Goal: Task Accomplishment & Management: Complete application form

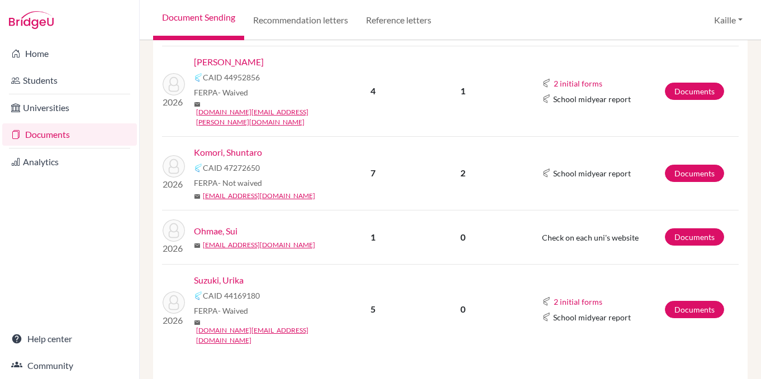
scroll to position [420, 0]
click at [692, 300] on link "Documents" at bounding box center [694, 308] width 59 height 17
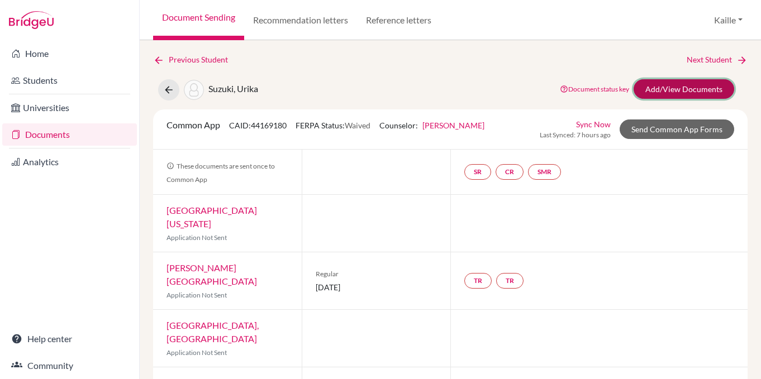
click at [711, 90] on link "Add/View Documents" at bounding box center [683, 89] width 101 height 20
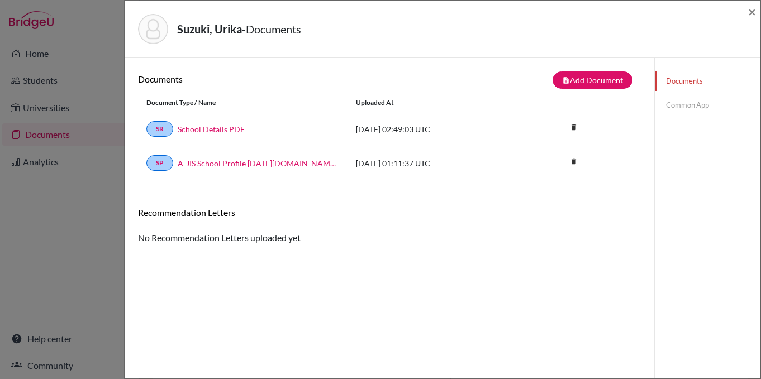
click at [699, 107] on link "Common App" at bounding box center [707, 105] width 106 height 20
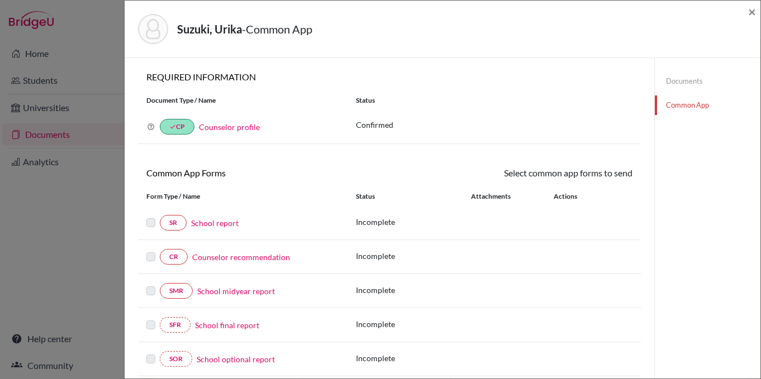
click at [691, 86] on link "Documents" at bounding box center [707, 81] width 106 height 20
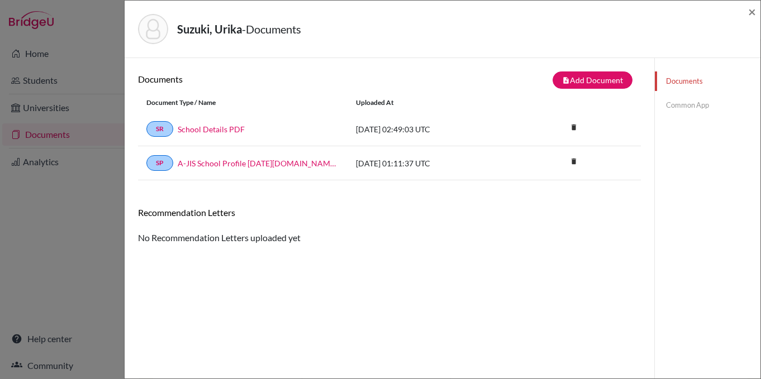
click at [695, 103] on link "Common App" at bounding box center [707, 105] width 106 height 20
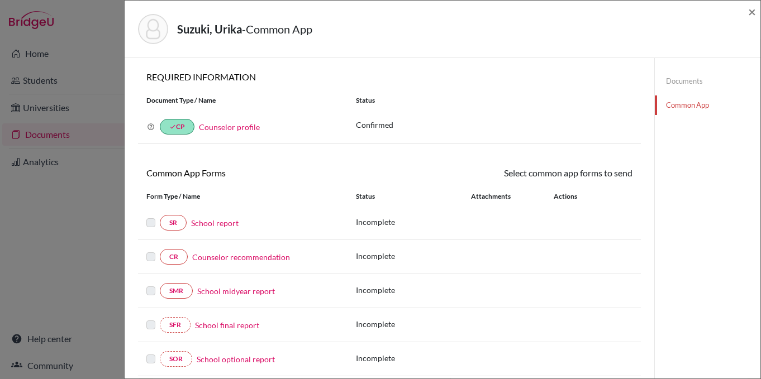
scroll to position [214, 0]
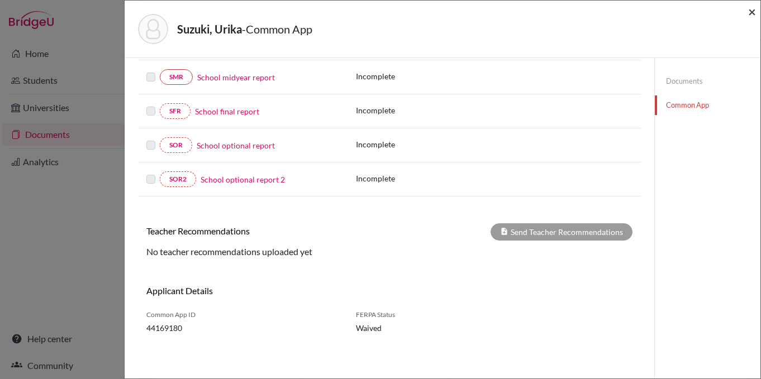
click at [753, 10] on span "×" at bounding box center [752, 11] width 8 height 16
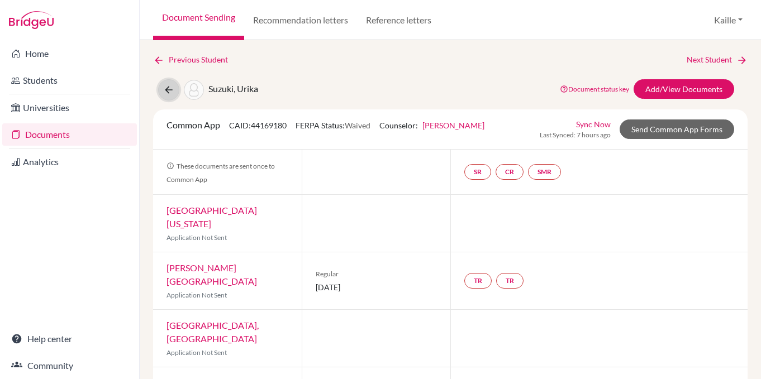
click at [164, 93] on icon at bounding box center [168, 89] width 11 height 11
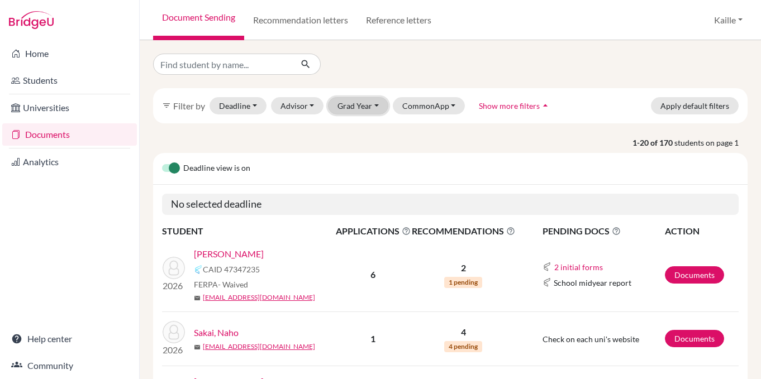
click at [375, 105] on button "Grad Year" at bounding box center [358, 105] width 60 height 17
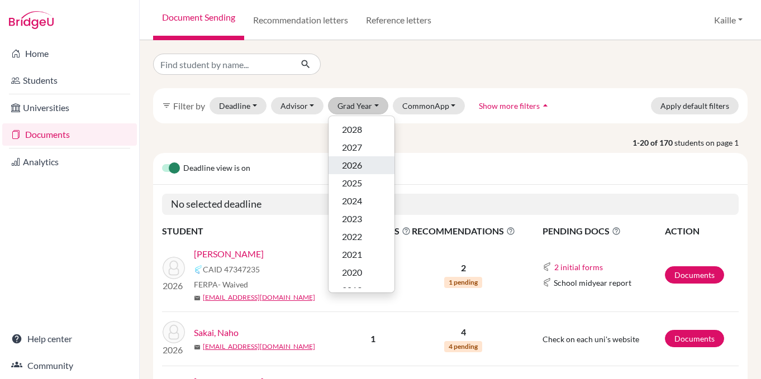
click at [365, 166] on div "2026" at bounding box center [361, 165] width 39 height 13
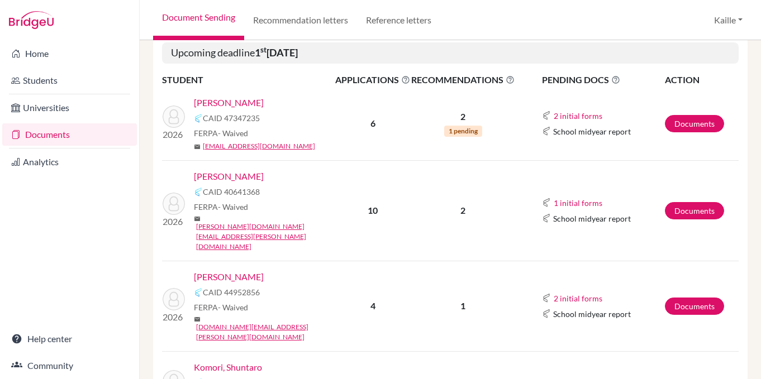
scroll to position [205, 0]
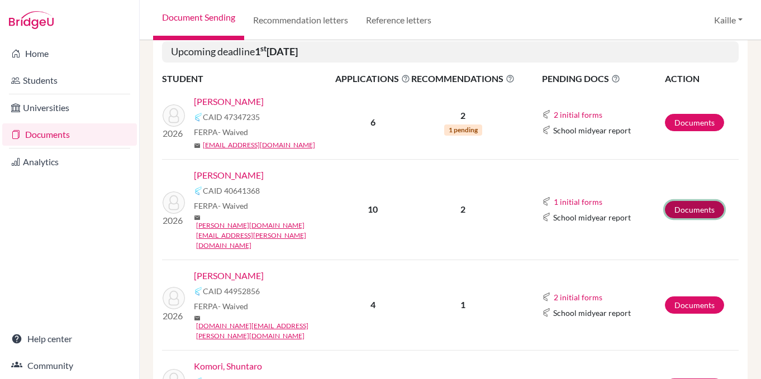
click at [687, 201] on link "Documents" at bounding box center [694, 209] width 59 height 17
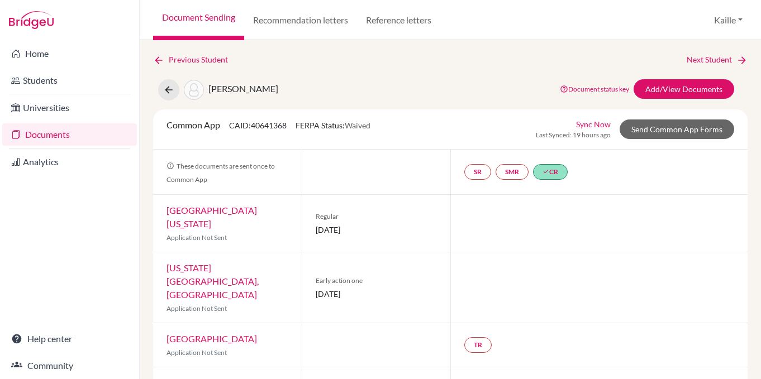
scroll to position [6, 0]
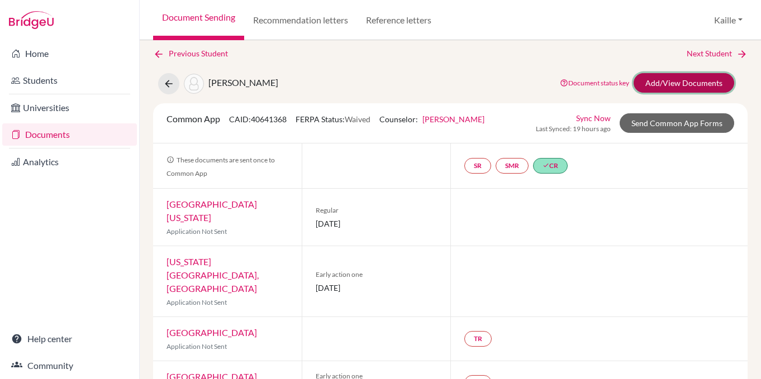
click at [697, 85] on link "Add/View Documents" at bounding box center [683, 83] width 101 height 20
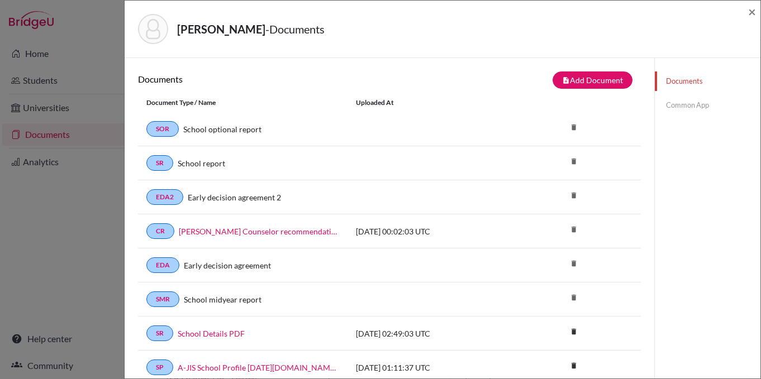
scroll to position [27, 0]
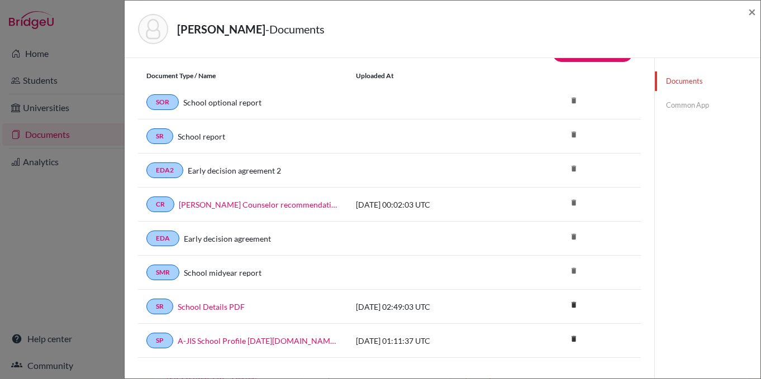
click at [695, 110] on link "Common App" at bounding box center [707, 105] width 106 height 20
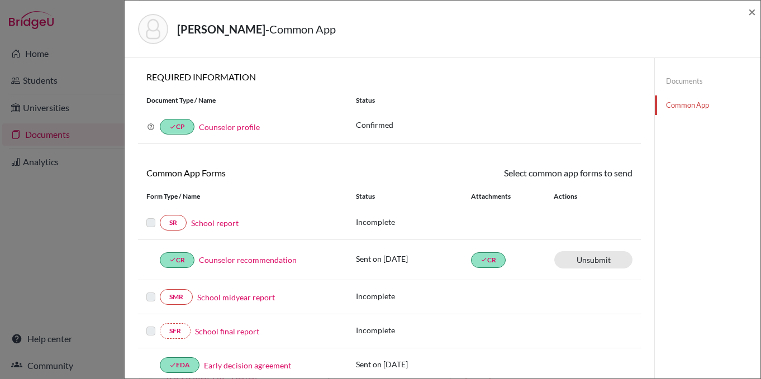
click at [689, 79] on link "Documents" at bounding box center [707, 81] width 106 height 20
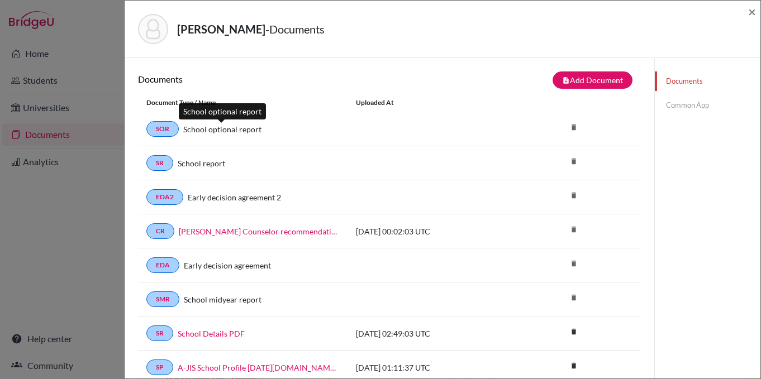
click at [235, 131] on link "School optional report" at bounding box center [222, 129] width 78 height 12
click at [214, 130] on link "School optional report" at bounding box center [222, 129] width 78 height 12
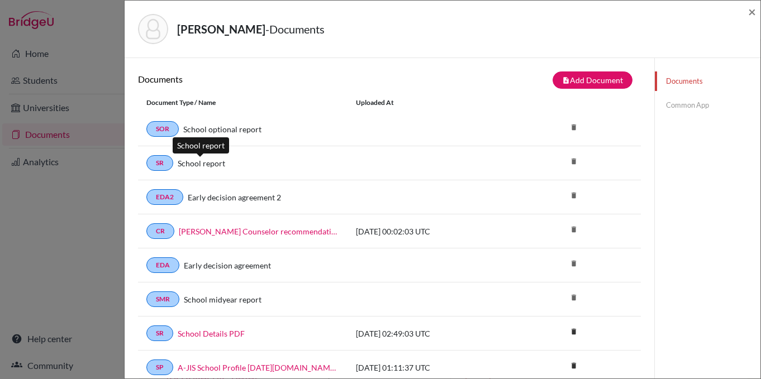
click at [213, 166] on link "School report" at bounding box center [201, 163] width 47 height 12
click at [159, 169] on link "SR" at bounding box center [159, 163] width 27 height 16
click at [223, 170] on div "SR School report" at bounding box center [242, 163] width 193 height 16
click at [693, 106] on link "Common App" at bounding box center [707, 105] width 106 height 20
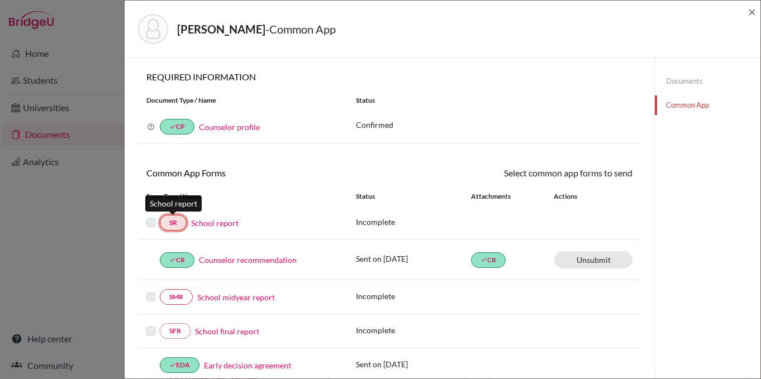
click at [175, 223] on link "SR" at bounding box center [173, 223] width 27 height 16
click at [219, 224] on link "School report" at bounding box center [214, 223] width 47 height 12
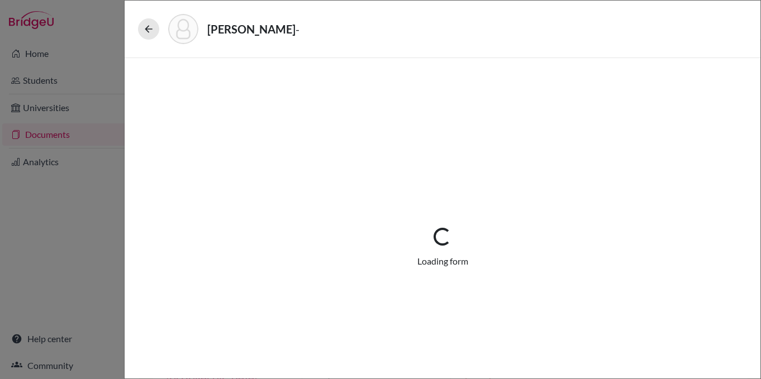
select select "2"
select select "0"
select select "1"
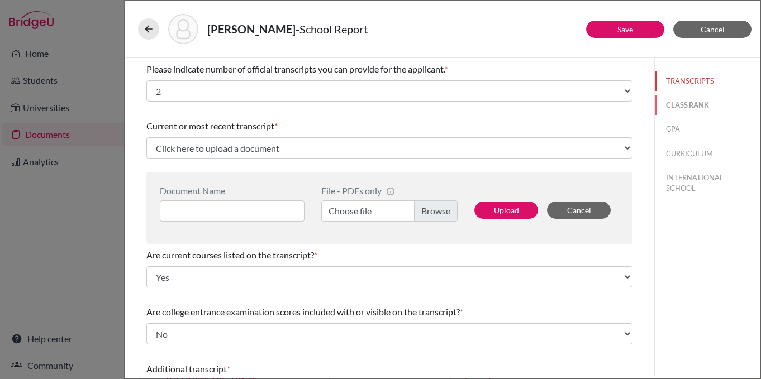
click at [708, 102] on button "CLASS RANK" at bounding box center [707, 105] width 106 height 20
select select "5"
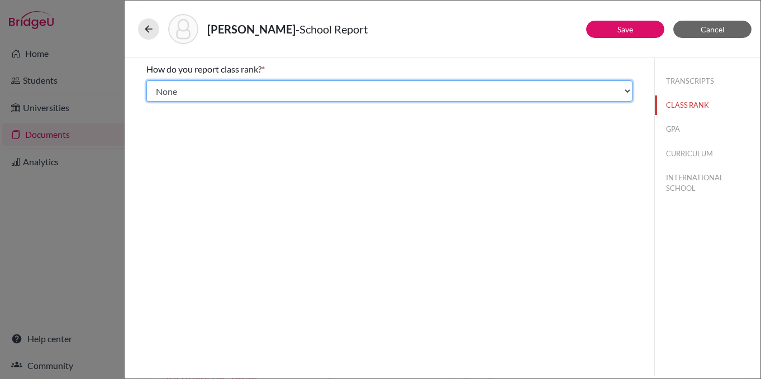
click at [504, 100] on select "Select... Exact Decile Quintile Quartile None" at bounding box center [389, 90] width 486 height 21
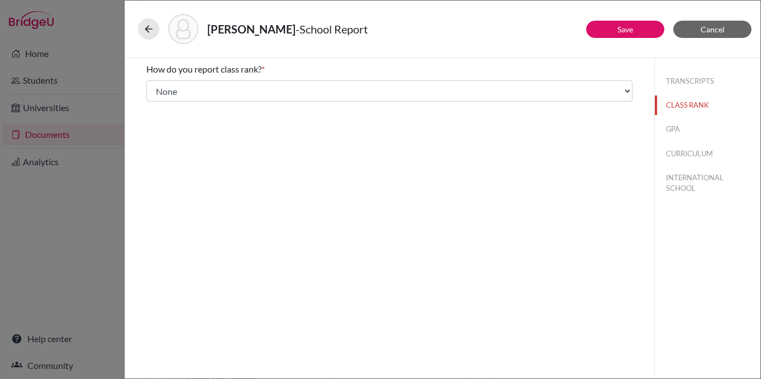
click at [670, 140] on div "TRANSCRIPTS CLASS RANK GPA CURRICULUM INTERNATIONAL SCHOOL" at bounding box center [707, 132] width 106 height 149
click at [670, 136] on button "GPA" at bounding box center [707, 130] width 106 height 20
click at [713, 158] on button "CURRICULUM" at bounding box center [707, 154] width 106 height 20
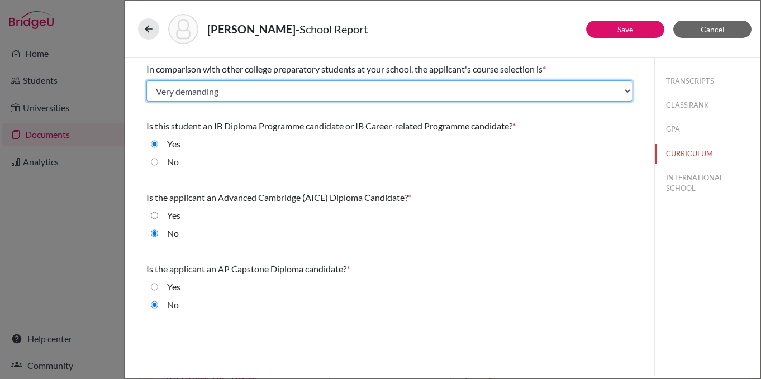
click at [322, 90] on select "Select... Less than demanding Average Demanding Very demanding Most demanding P…" at bounding box center [389, 90] width 486 height 21
select select "5"
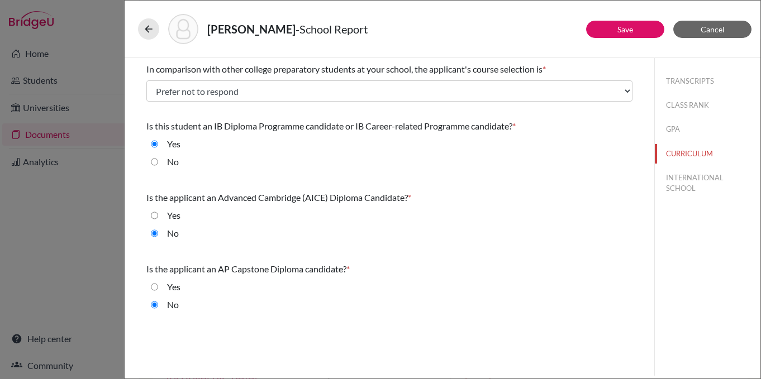
click at [509, 211] on div "Yes" at bounding box center [389, 218] width 486 height 18
click at [685, 188] on button "INTERNATIONAL SCHOOL" at bounding box center [707, 183] width 106 height 30
radio input "true"
select select "14"
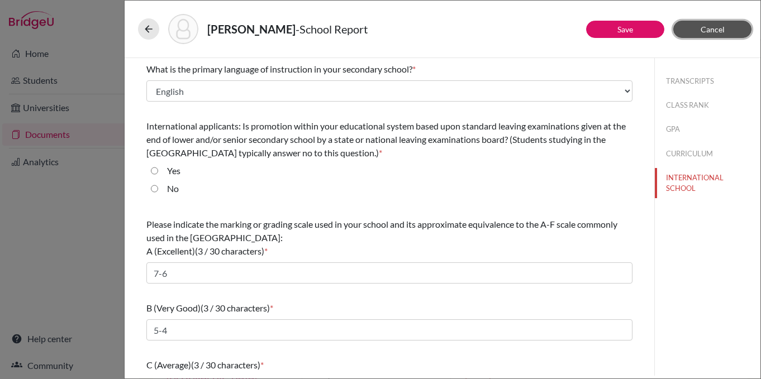
click at [715, 31] on span "Cancel" at bounding box center [712, 29] width 24 height 9
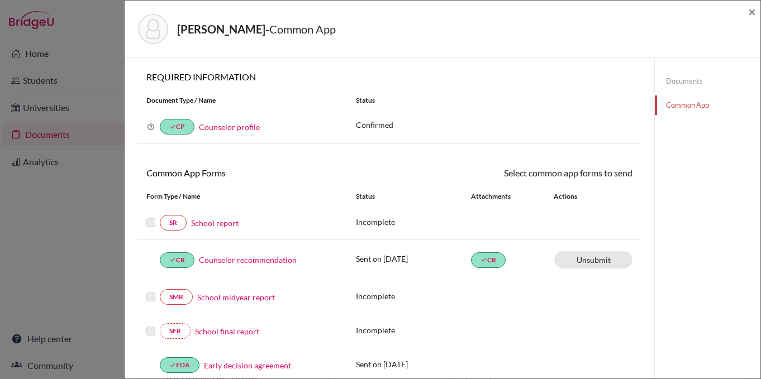
click at [695, 81] on link "Documents" at bounding box center [707, 81] width 106 height 20
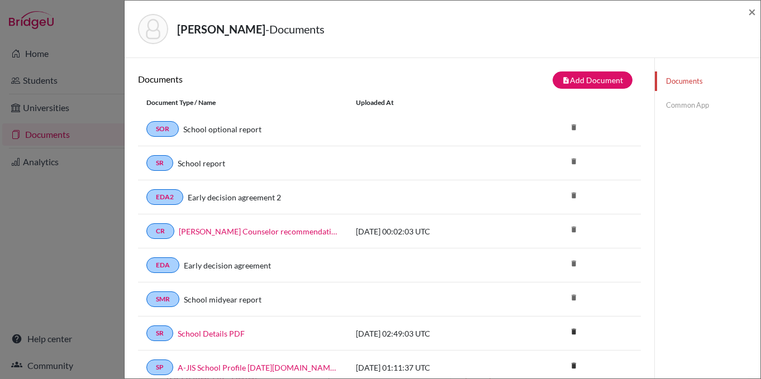
scroll to position [27, 0]
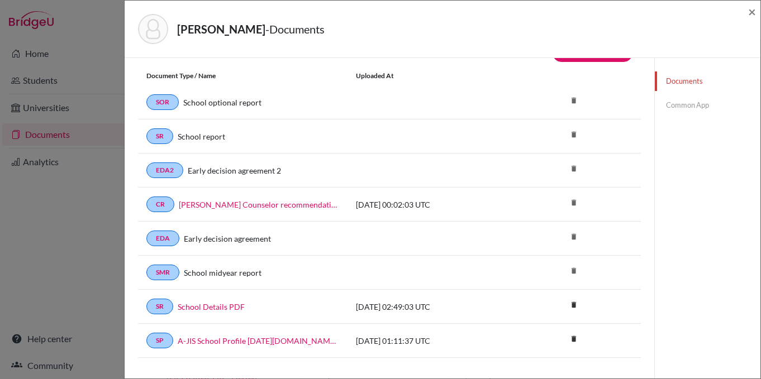
click at [700, 106] on link "Common App" at bounding box center [707, 105] width 106 height 20
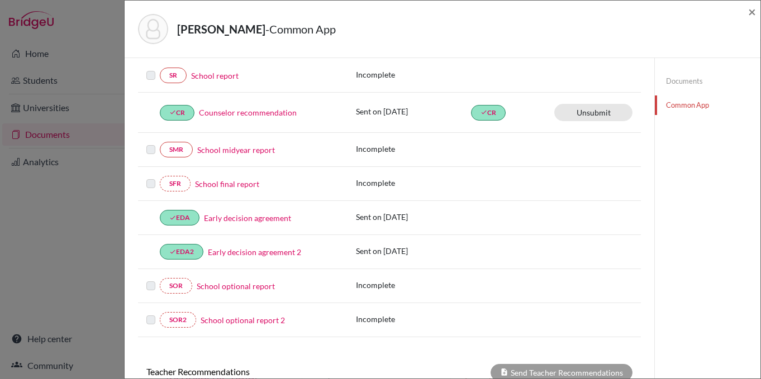
scroll to position [149, 0]
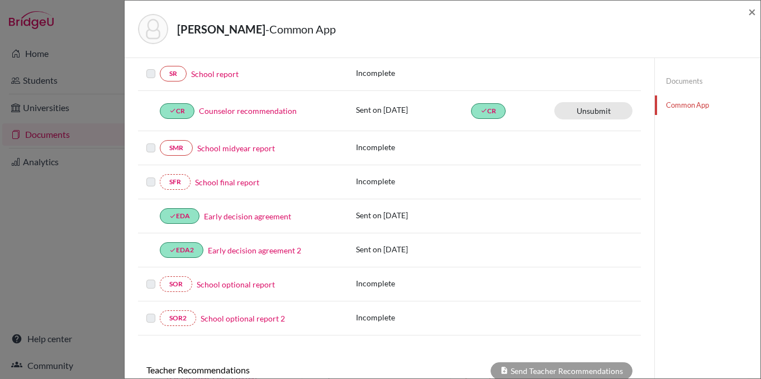
click at [227, 76] on link "School report" at bounding box center [214, 74] width 47 height 12
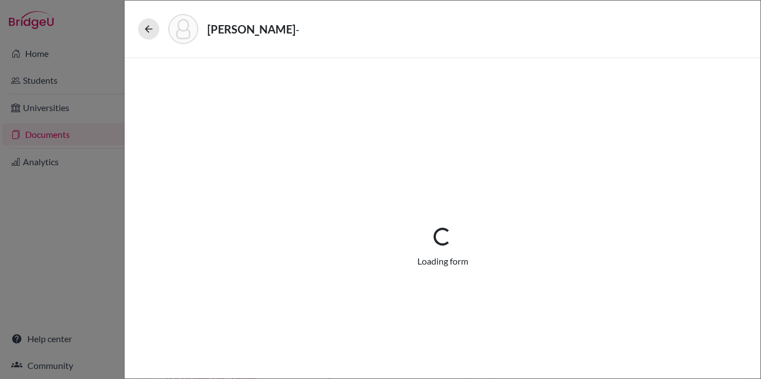
select select "2"
select select "0"
select select "1"
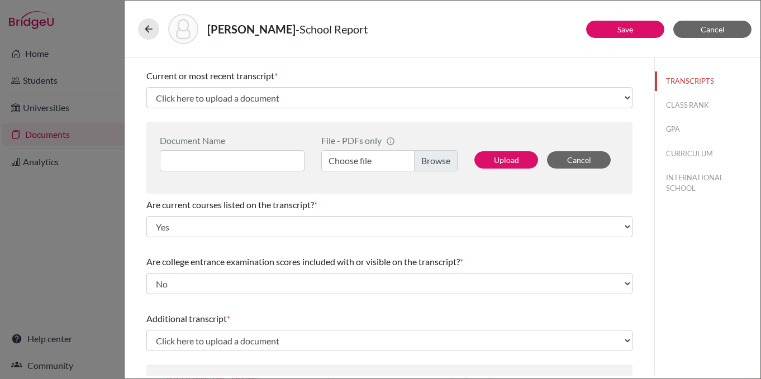
scroll to position [51, 0]
click at [701, 31] on span "Cancel" at bounding box center [712, 29] width 24 height 9
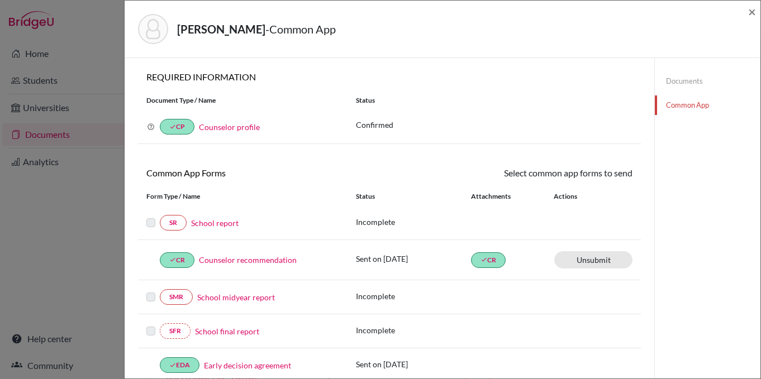
click at [698, 83] on link "Documents" at bounding box center [707, 81] width 106 height 20
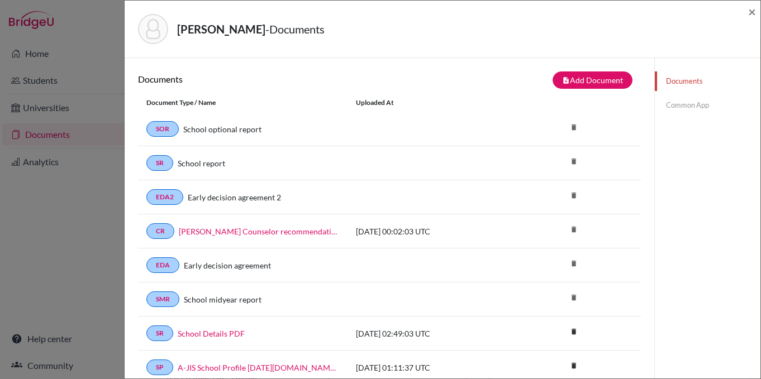
click at [695, 104] on link "Common App" at bounding box center [707, 105] width 106 height 20
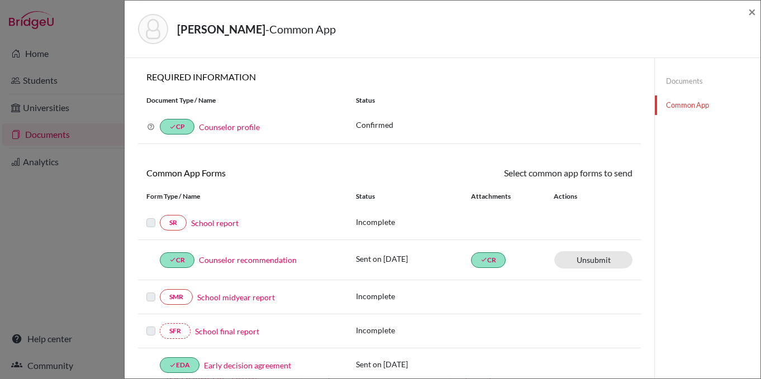
click at [154, 216] on label at bounding box center [150, 216] width 9 height 0
click at [698, 78] on link "Documents" at bounding box center [707, 81] width 106 height 20
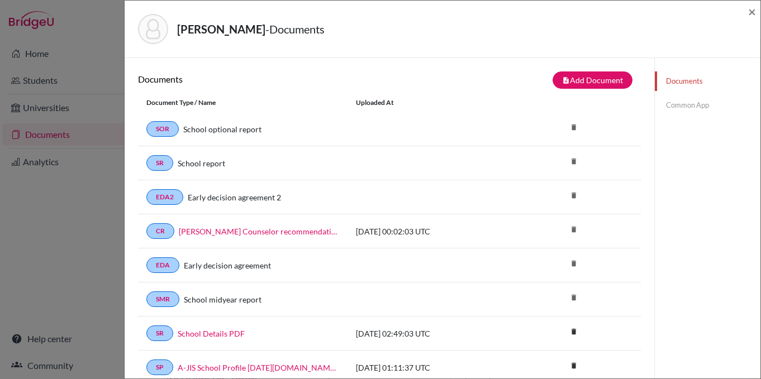
scroll to position [27, 0]
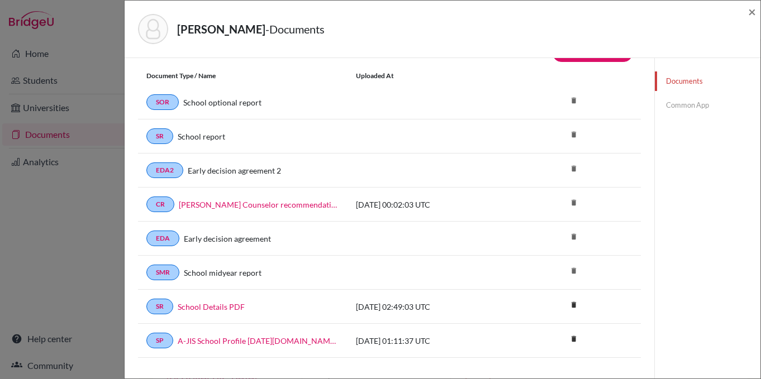
click at [701, 106] on link "Common App" at bounding box center [707, 105] width 106 height 20
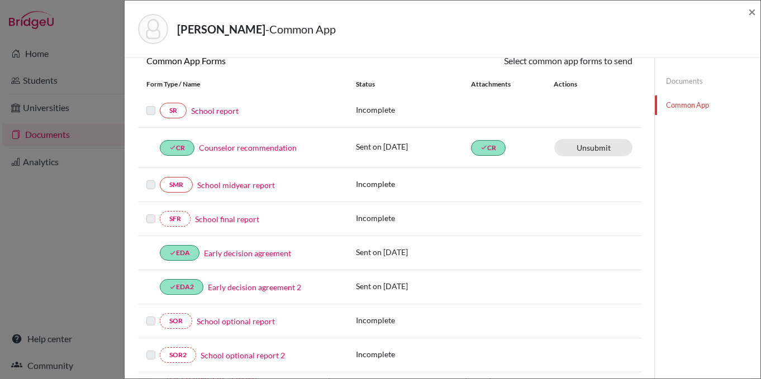
scroll to position [111, 0]
click at [752, 11] on span "×" at bounding box center [752, 11] width 8 height 16
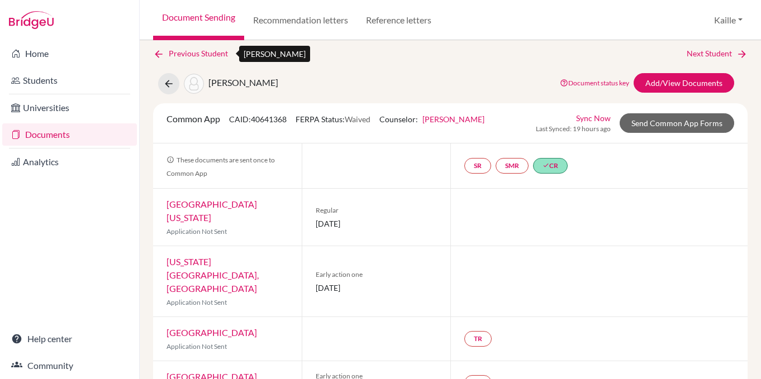
click at [216, 54] on link "Previous Student" at bounding box center [195, 53] width 84 height 12
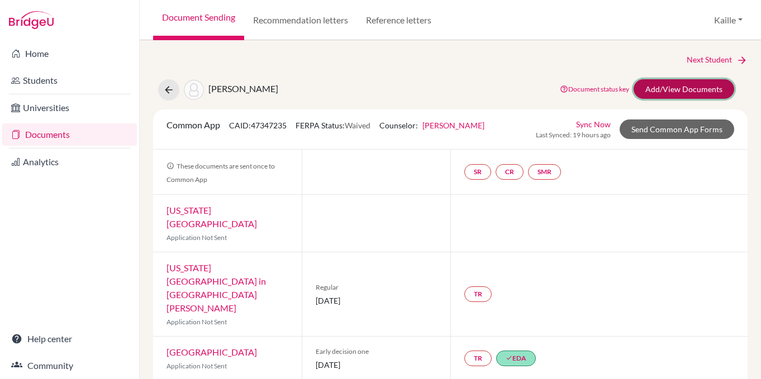
click at [673, 88] on link "Add/View Documents" at bounding box center [683, 89] width 101 height 20
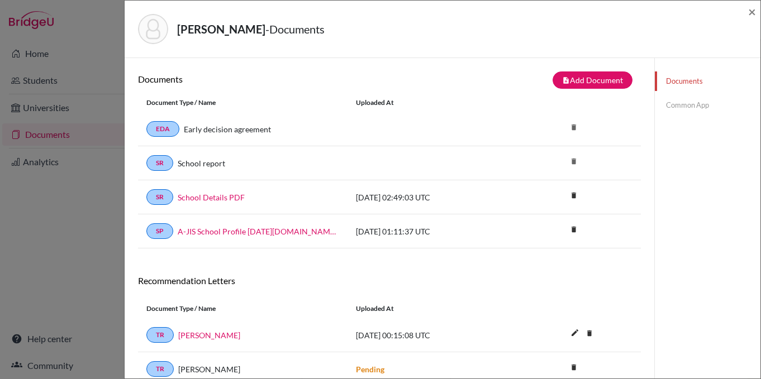
click at [696, 108] on link "Common App" at bounding box center [707, 105] width 106 height 20
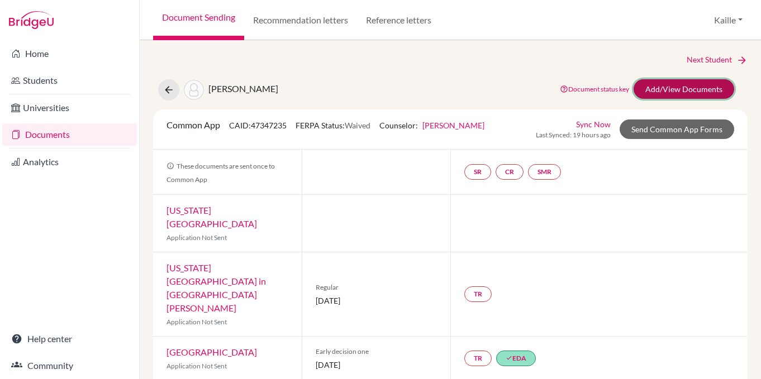
click at [694, 90] on link "Add/View Documents" at bounding box center [683, 89] width 101 height 20
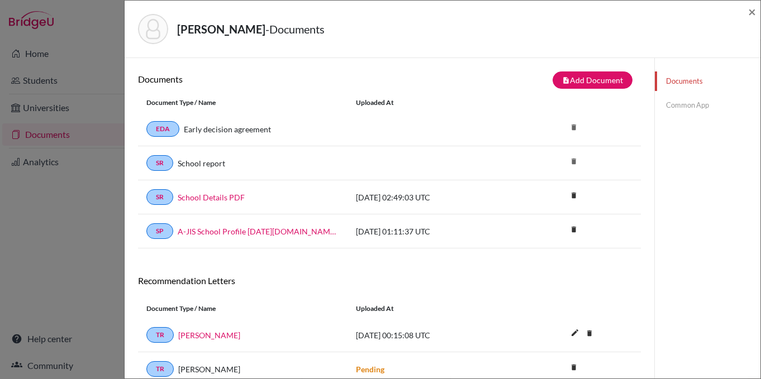
click at [696, 105] on link "Common App" at bounding box center [707, 105] width 106 height 20
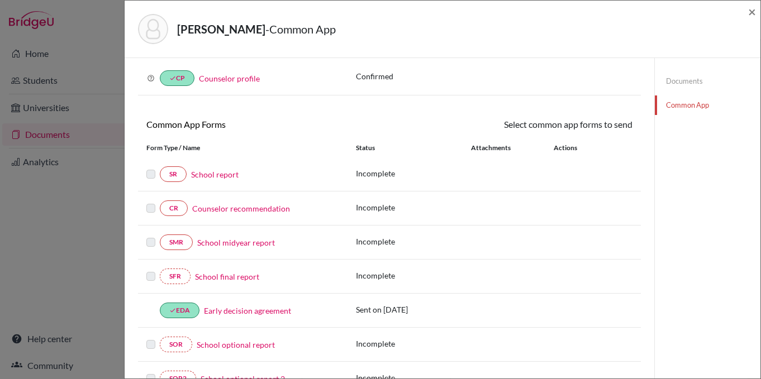
scroll to position [54, 0]
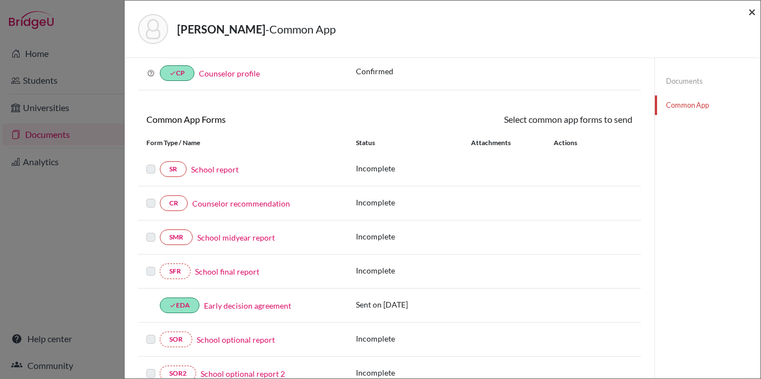
click at [752, 8] on span "×" at bounding box center [752, 11] width 8 height 16
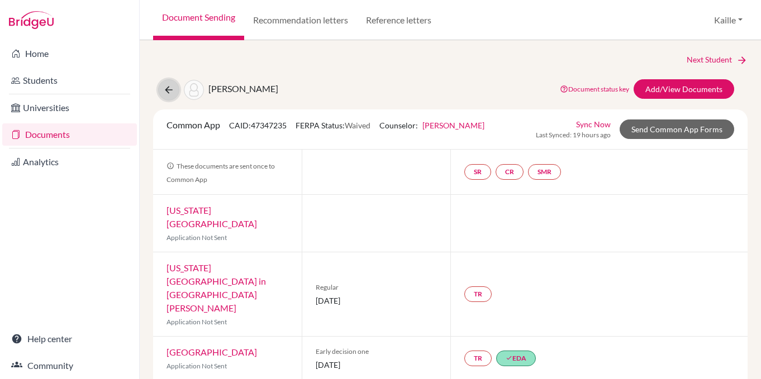
click at [168, 92] on icon at bounding box center [168, 89] width 11 height 11
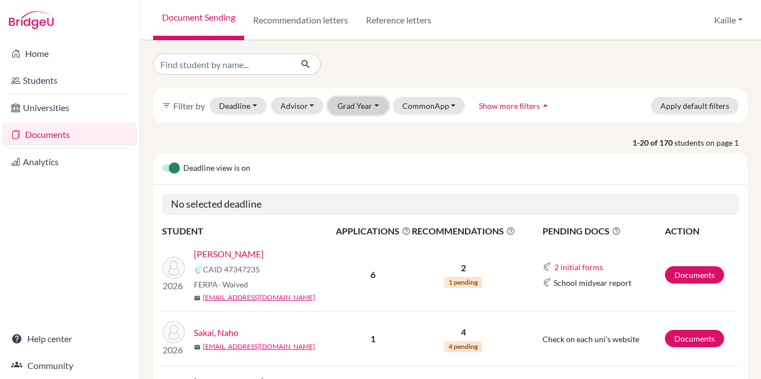
click at [360, 99] on button "Grad Year" at bounding box center [358, 105] width 60 height 17
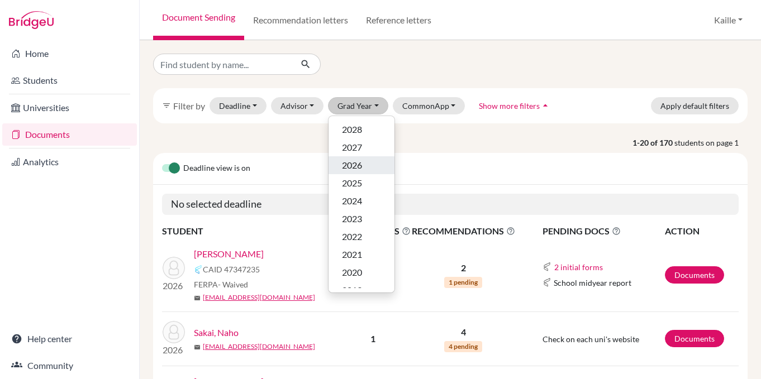
click at [357, 166] on span "2026" at bounding box center [352, 165] width 20 height 13
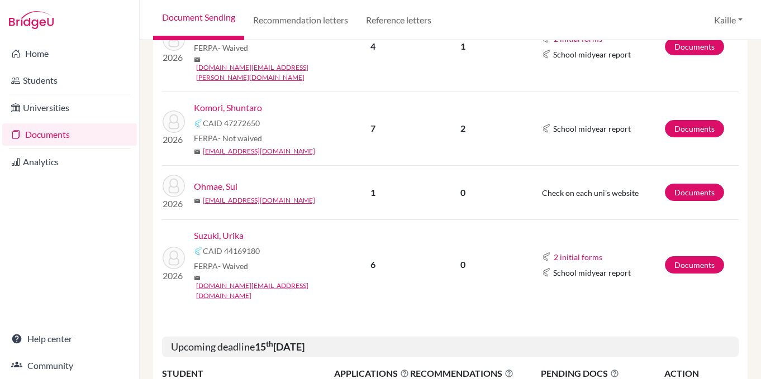
scroll to position [470, 0]
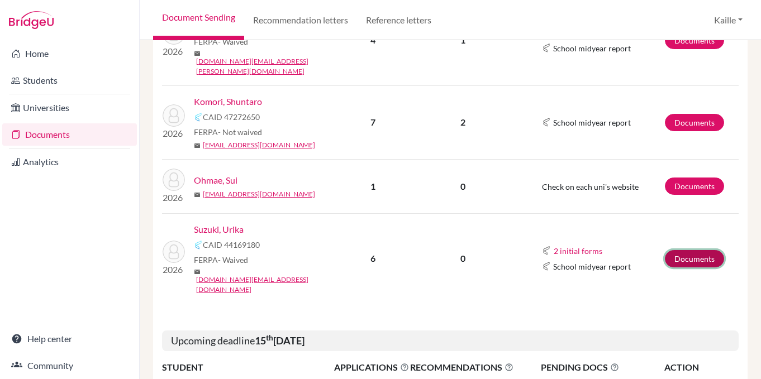
click at [696, 250] on link "Documents" at bounding box center [694, 258] width 59 height 17
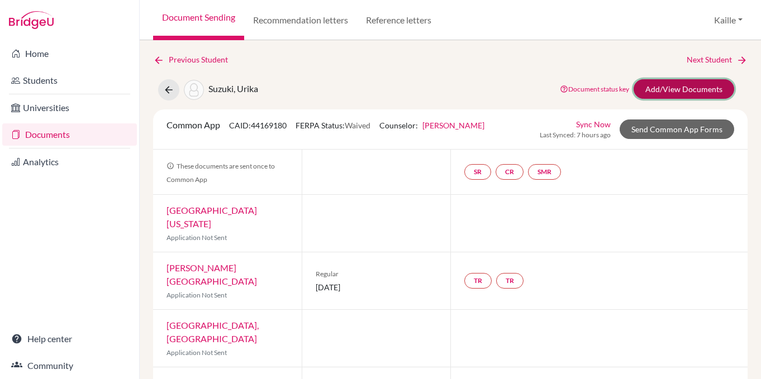
click at [695, 89] on link "Add/View Documents" at bounding box center [683, 89] width 101 height 20
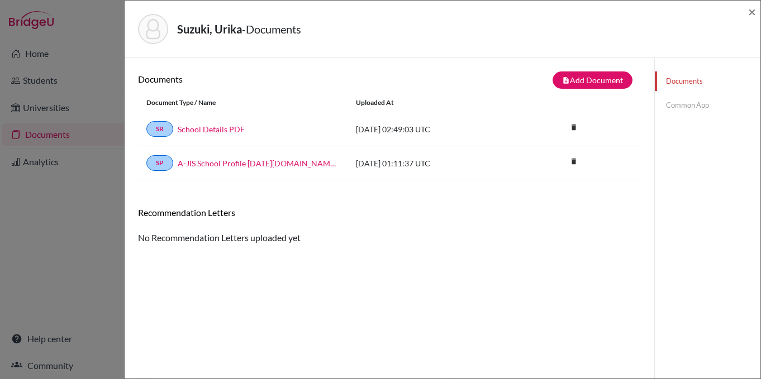
click at [704, 108] on link "Common App" at bounding box center [707, 105] width 106 height 20
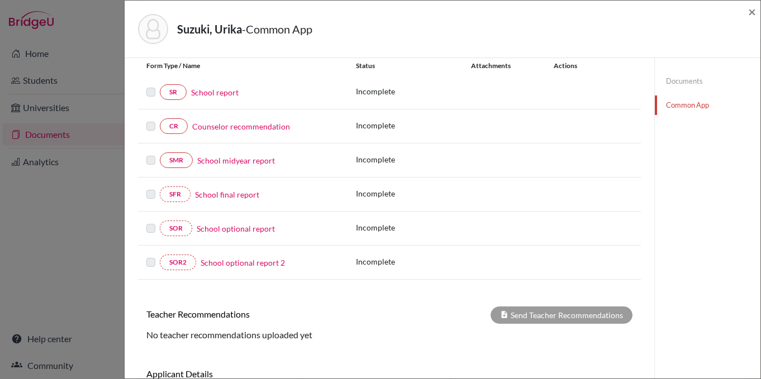
scroll to position [131, 0]
click at [752, 12] on span "×" at bounding box center [752, 11] width 8 height 16
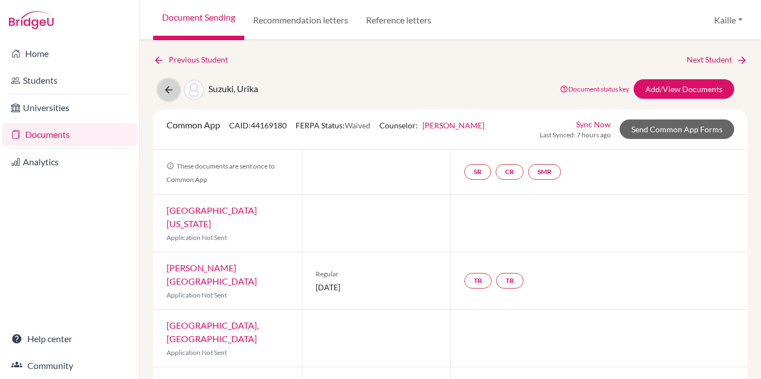
click at [170, 92] on icon at bounding box center [168, 89] width 11 height 11
